Goal: Task Accomplishment & Management: Complete application form

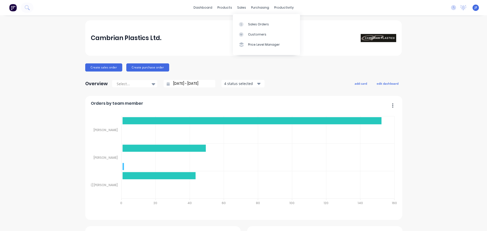
click at [245, 19] on div "Sales Orders Customers Price Level Manager" at bounding box center [266, 34] width 67 height 41
click at [245, 22] on link "Sales Orders" at bounding box center [266, 24] width 67 height 10
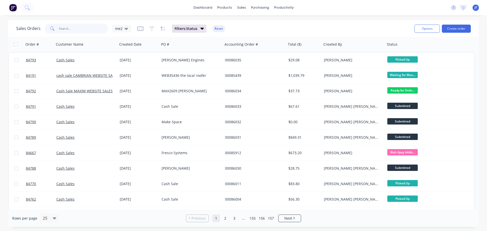
click at [99, 30] on input "text" at bounding box center [83, 29] width 49 height 10
click at [91, 25] on input "text" at bounding box center [83, 29] width 49 height 10
type input "PACT"
click at [73, 31] on input "text" at bounding box center [83, 29] width 49 height 10
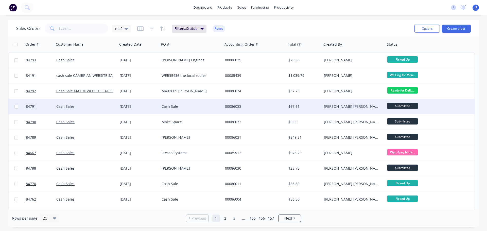
click at [240, 111] on div "00086033" at bounding box center [254, 106] width 63 height 15
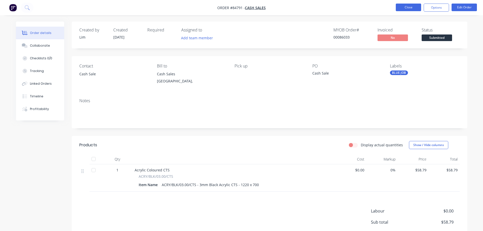
click at [416, 6] on button "Close" at bounding box center [408, 8] width 25 height 8
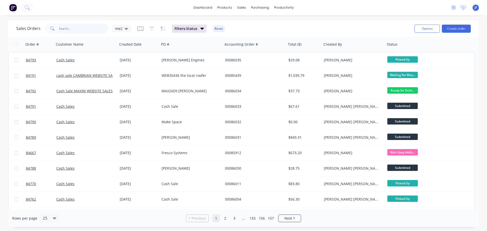
click at [82, 27] on input "text" at bounding box center [83, 29] width 49 height 10
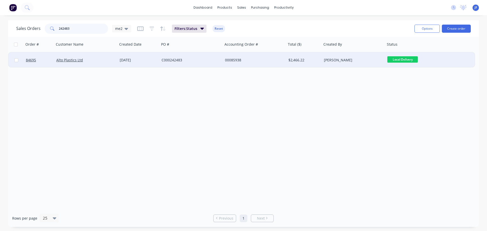
type input "242483"
click at [215, 59] on div "C000242483" at bounding box center [189, 60] width 56 height 5
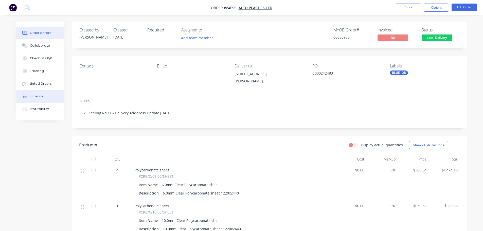
click at [34, 99] on button "Timeline" at bounding box center [40, 96] width 48 height 13
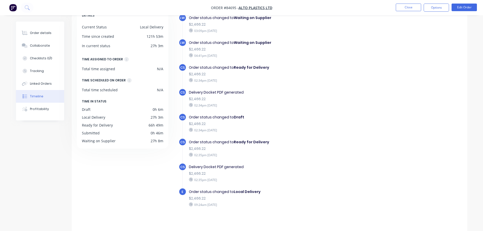
scroll to position [39, 0]
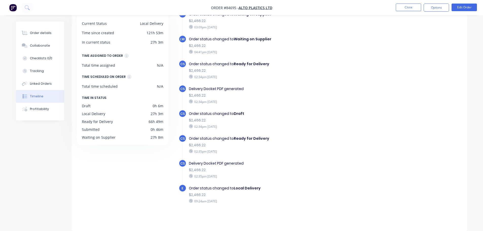
click at [223, 199] on div "09:24am [DATE]" at bounding box center [276, 201] width 175 height 5
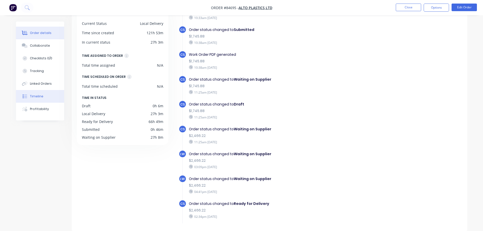
drag, startPoint x: 32, startPoint y: 36, endPoint x: 37, endPoint y: 34, distance: 5.5
click at [32, 36] on button "Order details" at bounding box center [40, 33] width 48 height 13
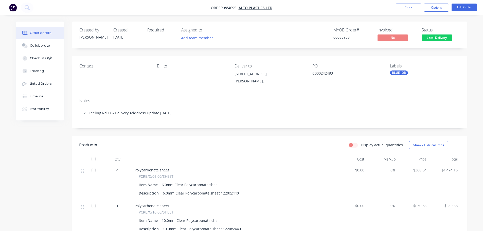
click at [287, 143] on div "Display actual quantities Show / Hide columns" at bounding box center [309, 145] width 299 height 8
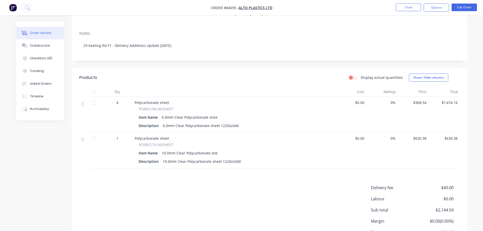
scroll to position [56, 0]
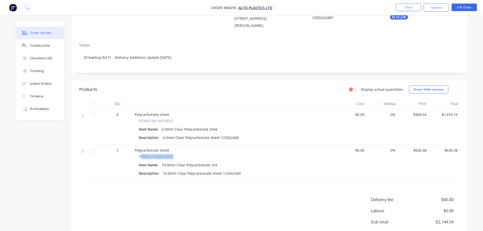
drag, startPoint x: 140, startPoint y: 157, endPoint x: 178, endPoint y: 156, distance: 38.3
click at [177, 156] on div "PCRB/C/10.00/SHEET" at bounding box center [234, 156] width 191 height 5
click at [179, 156] on div "PCRB/C/10.00/SHEET" at bounding box center [234, 156] width 191 height 5
click at [138, 154] on div "PCRB/C/10.00/SHEET Item Name 10.0mm Clear Polycarbonate she Description 10.0mm …" at bounding box center [234, 165] width 199 height 23
drag, startPoint x: 139, startPoint y: 158, endPoint x: 177, endPoint y: 158, distance: 37.8
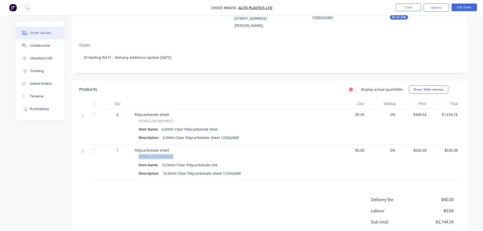
click at [177, 158] on div "PCRB/C/10.00/SHEET" at bounding box center [234, 156] width 191 height 5
copy span "PCRB/C/10.00/SHEET"
click at [44, 98] on button "Timeline" at bounding box center [40, 96] width 48 height 13
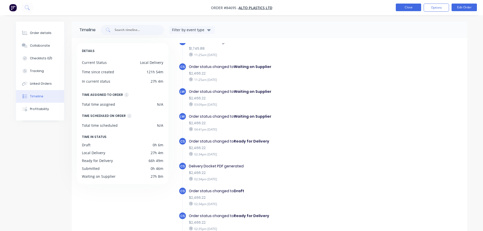
click at [417, 5] on button "Close" at bounding box center [408, 8] width 25 height 8
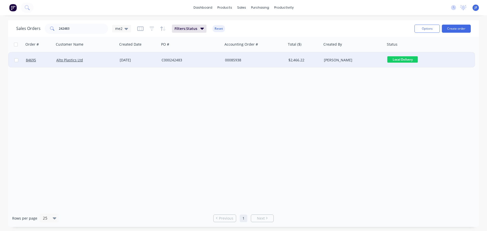
click at [327, 56] on div "[PERSON_NAME]" at bounding box center [353, 59] width 63 height 15
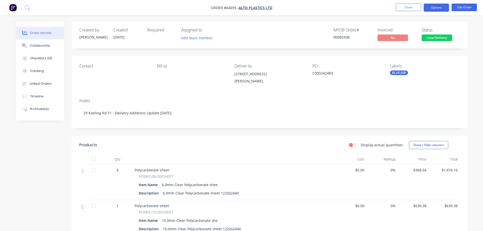
click at [438, 9] on button "Options" at bounding box center [436, 8] width 25 height 8
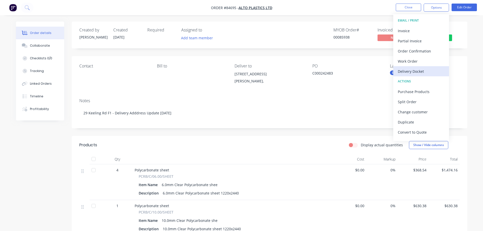
click at [424, 71] on div "Delivery Docket" at bounding box center [421, 71] width 47 height 7
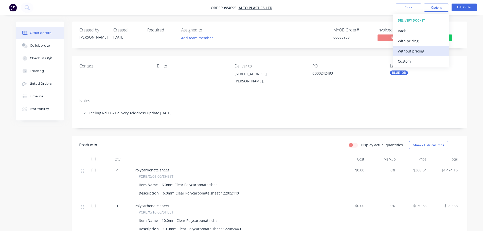
click at [424, 52] on div "Without pricing" at bounding box center [421, 50] width 47 height 7
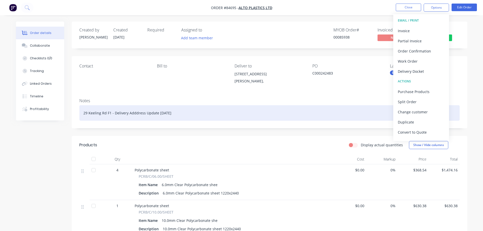
click at [222, 107] on div "29 Keeling Rd F1 - Delivery Adddress Update [DATE]" at bounding box center [269, 112] width 380 height 15
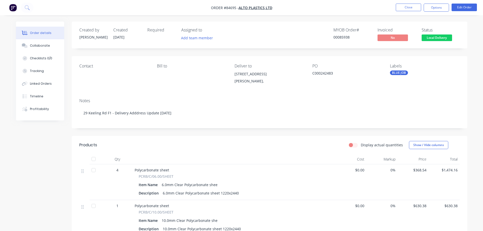
click at [294, 65] on div "Deliver to" at bounding box center [268, 66] width 69 height 5
click at [430, 7] on button "Options" at bounding box center [436, 8] width 25 height 8
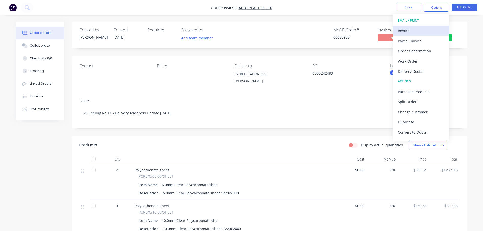
click at [418, 29] on div "Invoice" at bounding box center [421, 30] width 47 height 7
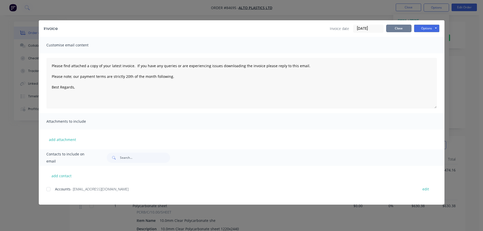
click at [401, 29] on button "Close" at bounding box center [398, 29] width 25 height 8
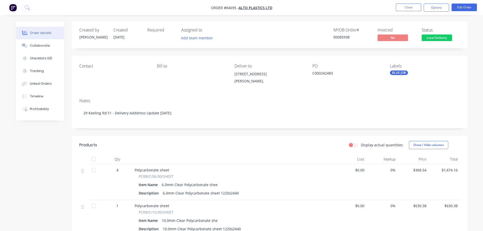
click at [33, 9] on nav "Order #84695 - Alto Plastics Ltd Close Options Edit Order" at bounding box center [241, 7] width 483 height 15
click at [31, 9] on button at bounding box center [27, 8] width 13 height 10
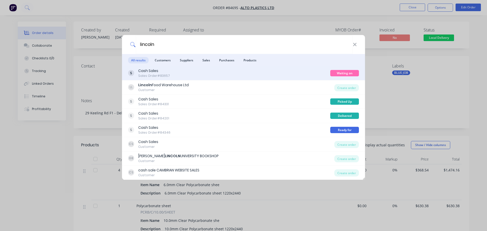
type input "lincoln"
click at [261, 72] on div "Cash Sales Sales Order #83657" at bounding box center [229, 73] width 202 height 10
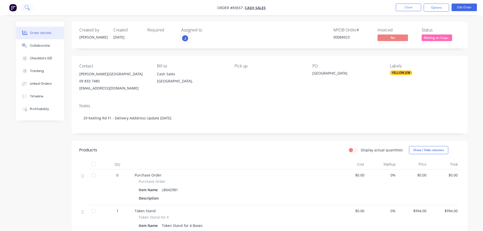
click at [27, 6] on icon at bounding box center [27, 7] width 4 height 4
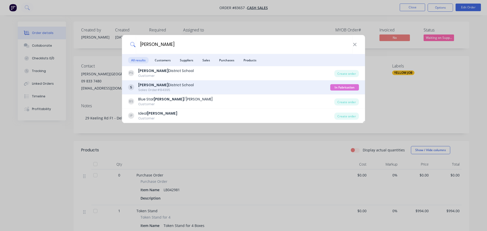
type input "[PERSON_NAME]"
click at [302, 87] on div "[PERSON_NAME][GEOGRAPHIC_DATA] Sales Order #84395" at bounding box center [229, 87] width 202 height 10
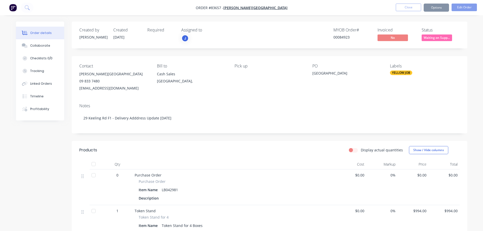
click at [441, 36] on span "Waiting on Supp..." at bounding box center [437, 37] width 30 height 6
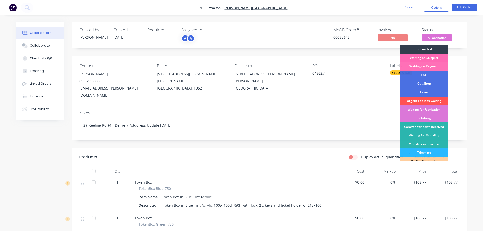
click at [439, 58] on div "Waiting on Supplier" at bounding box center [424, 57] width 48 height 9
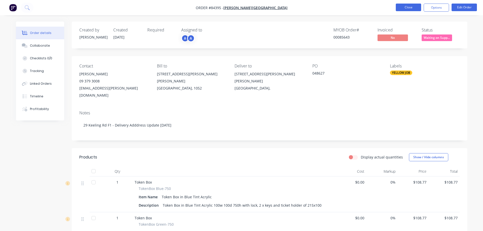
click at [404, 8] on button "Close" at bounding box center [408, 8] width 25 height 8
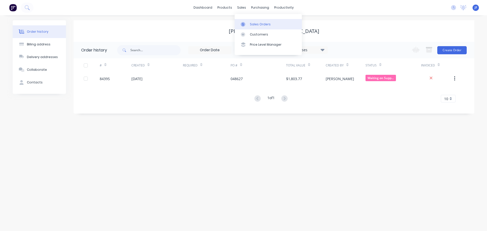
click at [251, 22] on div "Sales Orders" at bounding box center [260, 24] width 21 height 5
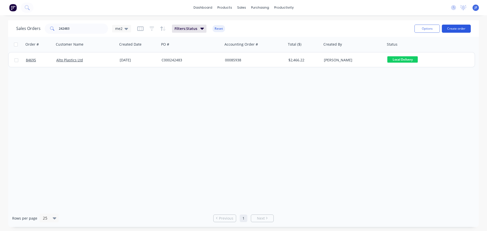
click at [456, 26] on button "Create order" at bounding box center [456, 29] width 29 height 8
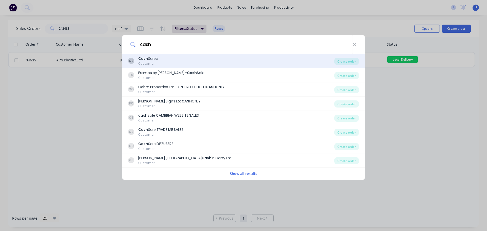
type input "cash"
click at [156, 60] on div "Cash Sales" at bounding box center [148, 58] width 20 height 5
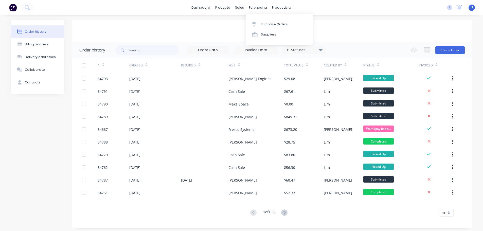
click at [431, 23] on div "Cash Sales" at bounding box center [272, 31] width 401 height 22
click at [462, 50] on button "Create Order" at bounding box center [449, 50] width 29 height 8
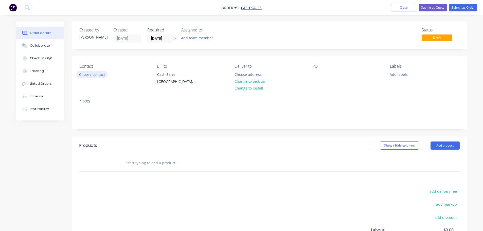
click at [99, 72] on button "Choose contact" at bounding box center [91, 74] width 31 height 7
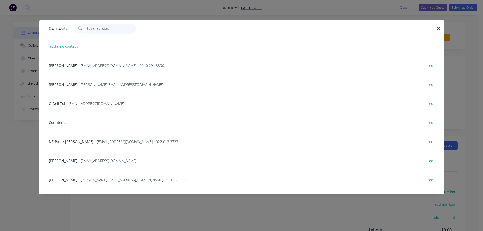
click at [94, 32] on input "text" at bounding box center [111, 29] width 49 height 10
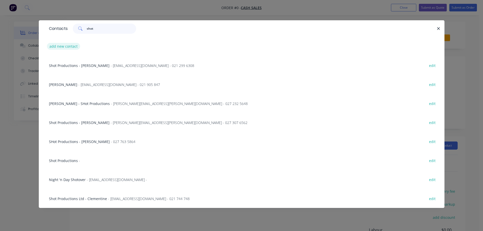
type input "shot"
click at [64, 44] on button "add new contact" at bounding box center [63, 46] width 33 height 7
select select "NZ"
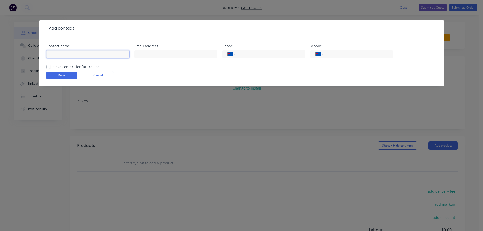
click at [54, 55] on input "text" at bounding box center [87, 54] width 83 height 8
type input "Shot Productions - [PERSON_NAME]"
click at [344, 57] on input "tel" at bounding box center [357, 54] width 61 height 6
type input "027 240 6540"
click at [83, 65] on label "Save contact for future use" at bounding box center [76, 66] width 46 height 5
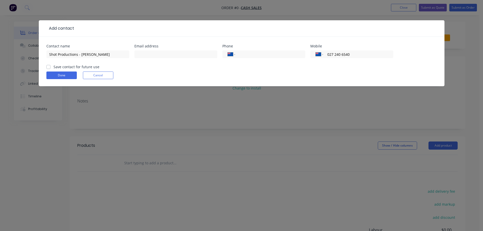
click at [50, 65] on input "Save contact for future use" at bounding box center [48, 66] width 4 height 5
checkbox input "true"
click at [67, 73] on button "Done" at bounding box center [61, 75] width 30 height 8
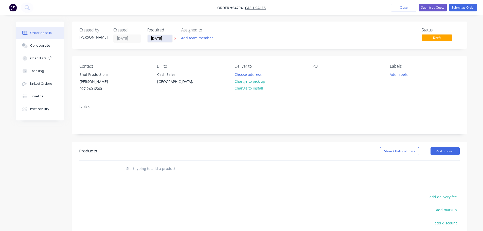
click at [174, 37] on button "button" at bounding box center [175, 39] width 5 height 6
drag, startPoint x: 108, startPoint y: 74, endPoint x: 74, endPoint y: 74, distance: 34.0
click at [74, 74] on div "Contact Shot Productions - [PERSON_NAME] 027 240 6540 Bill to Cash Sales [GEOGR…" at bounding box center [269, 78] width 395 height 44
copy div "Shot Productions"
click at [319, 71] on div at bounding box center [316, 74] width 8 height 7
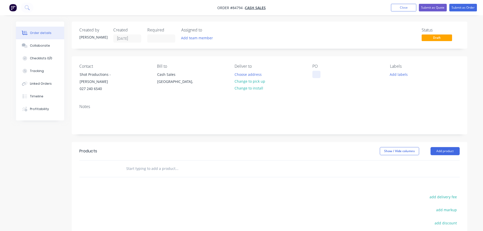
paste div
click at [259, 83] on button "Change to pick up" at bounding box center [250, 81] width 36 height 7
click at [164, 164] on input "text" at bounding box center [176, 169] width 101 height 10
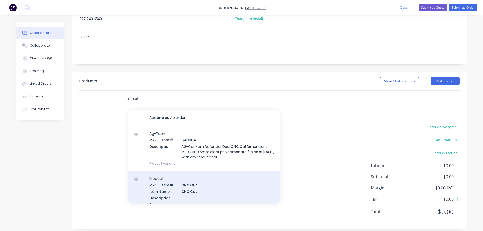
type input "cnc cut"
click at [195, 176] on div "Product MYOB Item # CNC Cut Item Name CNC Cut Description Primary Supplier Supp…" at bounding box center [204, 206] width 152 height 71
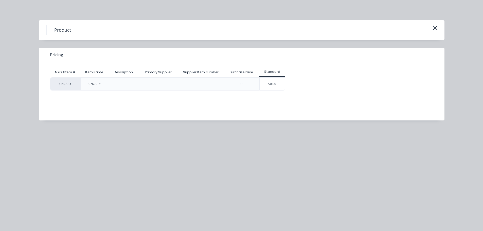
click at [281, 82] on div "$0.00" at bounding box center [272, 84] width 25 height 13
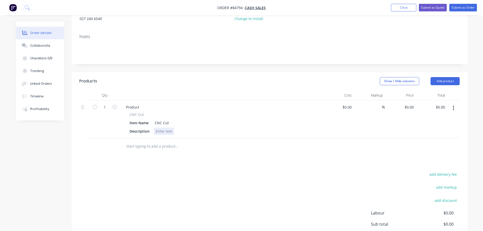
click at [164, 128] on div at bounding box center [164, 131] width 21 height 7
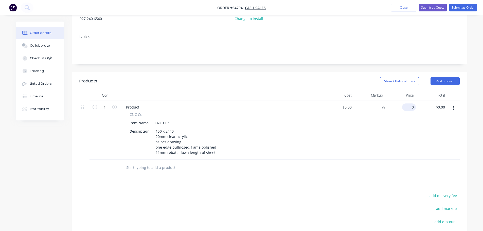
click at [414, 103] on input "0" at bounding box center [410, 106] width 12 height 7
type input "$237.49"
click at [380, 179] on div "Products Show / Hide columns Add product Qty Cost Markup Price Total 1 Product …" at bounding box center [269, 185] width 395 height 226
drag, startPoint x: 135, startPoint y: 108, endPoint x: 145, endPoint y: 106, distance: 9.8
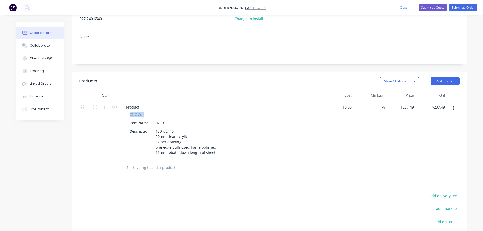
click at [150, 112] on div "CNC Cut Item Name CNC Cut Description 150 x 2440 20mm clear acrylic as per draw…" at bounding box center [221, 134] width 199 height 44
copy span "CNC Cut"
click at [135, 103] on div "Product" at bounding box center [132, 106] width 21 height 7
paste div
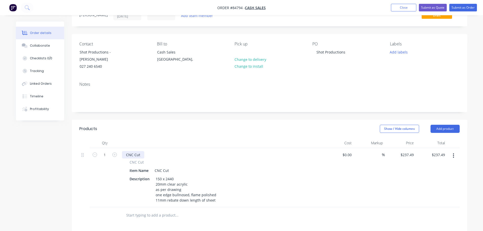
scroll to position [0, 0]
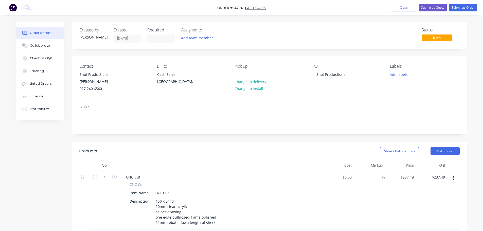
click at [399, 79] on div "Labels Add labels" at bounding box center [424, 78] width 69 height 29
click at [402, 71] on button "Add labels" at bounding box center [398, 74] width 23 height 7
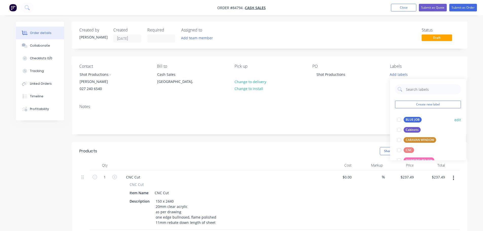
click at [413, 123] on button "BLUE JOB" at bounding box center [409, 119] width 29 height 7
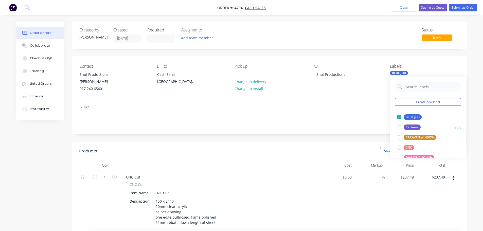
click at [412, 148] on div "CNC" at bounding box center [409, 148] width 10 height 6
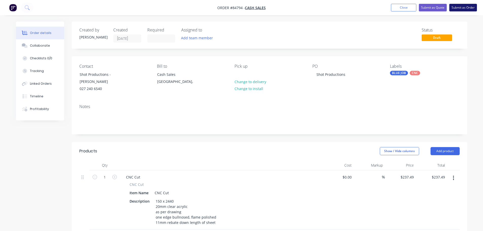
click at [467, 9] on button "Submit as Order" at bounding box center [463, 8] width 28 height 8
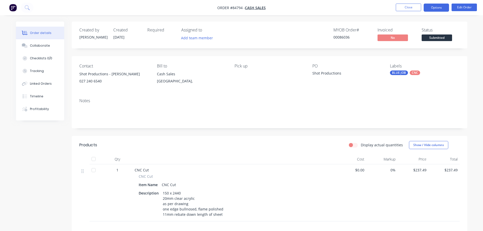
click at [436, 8] on button "Options" at bounding box center [436, 8] width 25 height 8
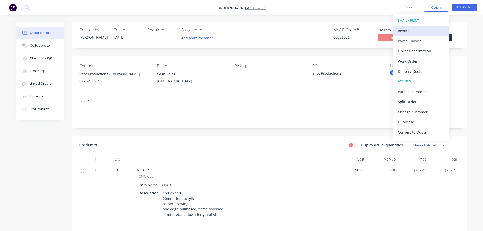
click at [415, 32] on div "Invoice" at bounding box center [421, 30] width 47 height 7
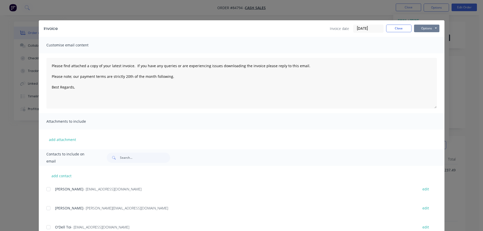
click at [432, 28] on button "Options" at bounding box center [426, 29] width 25 height 8
click at [434, 37] on button "Preview" at bounding box center [430, 37] width 32 height 8
type textarea "Please find attached a copy of your latest invoice. If you have any queries or …"
drag, startPoint x: 397, startPoint y: 27, endPoint x: 417, endPoint y: 18, distance: 21.8
click at [399, 26] on button "Close" at bounding box center [398, 29] width 25 height 8
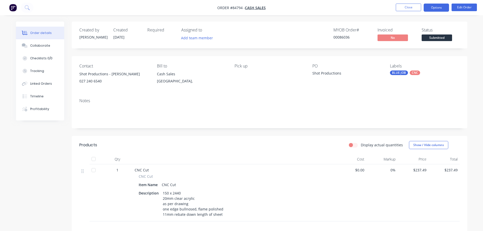
click at [432, 9] on button "Options" at bounding box center [436, 8] width 25 height 8
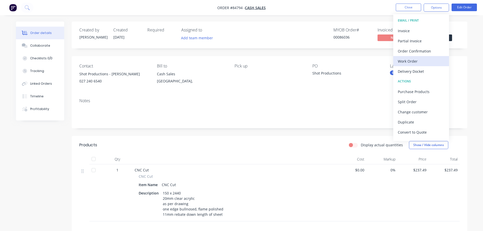
click at [428, 59] on div "Work Order" at bounding box center [421, 61] width 47 height 7
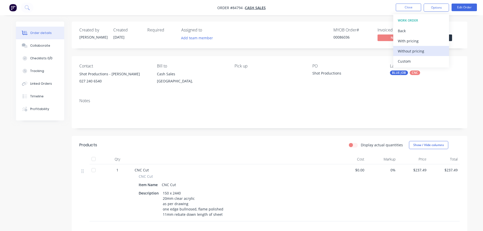
click at [426, 49] on div "Without pricing" at bounding box center [421, 50] width 47 height 7
click at [258, 130] on div "Created by [PERSON_NAME] Created [DATE] Required Assigned to Add team member MY…" at bounding box center [269, 163] width 395 height 282
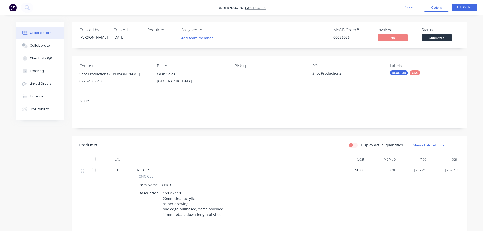
click at [410, 11] on li "Close" at bounding box center [408, 8] width 25 height 8
click at [405, 9] on button "Close" at bounding box center [408, 8] width 25 height 8
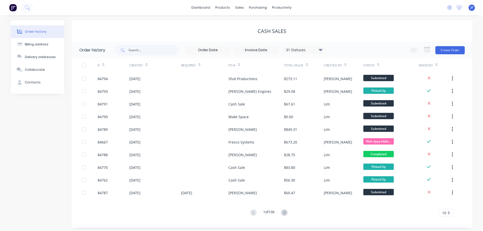
click at [223, 41] on div "Cash Sales" at bounding box center [272, 31] width 401 height 22
click at [142, 53] on input "text" at bounding box center [154, 50] width 50 height 10
type input "85978"
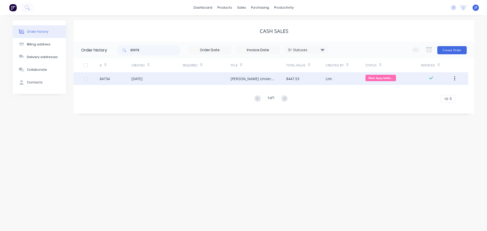
click at [210, 80] on div at bounding box center [207, 78] width 48 height 13
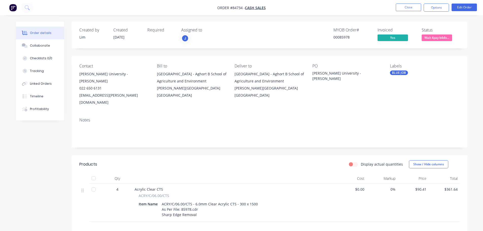
click at [340, 36] on div "00085978" at bounding box center [352, 36] width 38 height 5
drag, startPoint x: 78, startPoint y: 88, endPoint x: 122, endPoint y: 88, distance: 43.6
click at [122, 88] on div "Contact [PERSON_NAME][GEOGRAPHIC_DATA] - [PERSON_NAME] 022 650 6131 [EMAIL_ADDR…" at bounding box center [269, 85] width 395 height 58
copy div "[EMAIL_ADDRESS][PERSON_NAME][DOMAIN_NAME]"
